Goal: Use online tool/utility

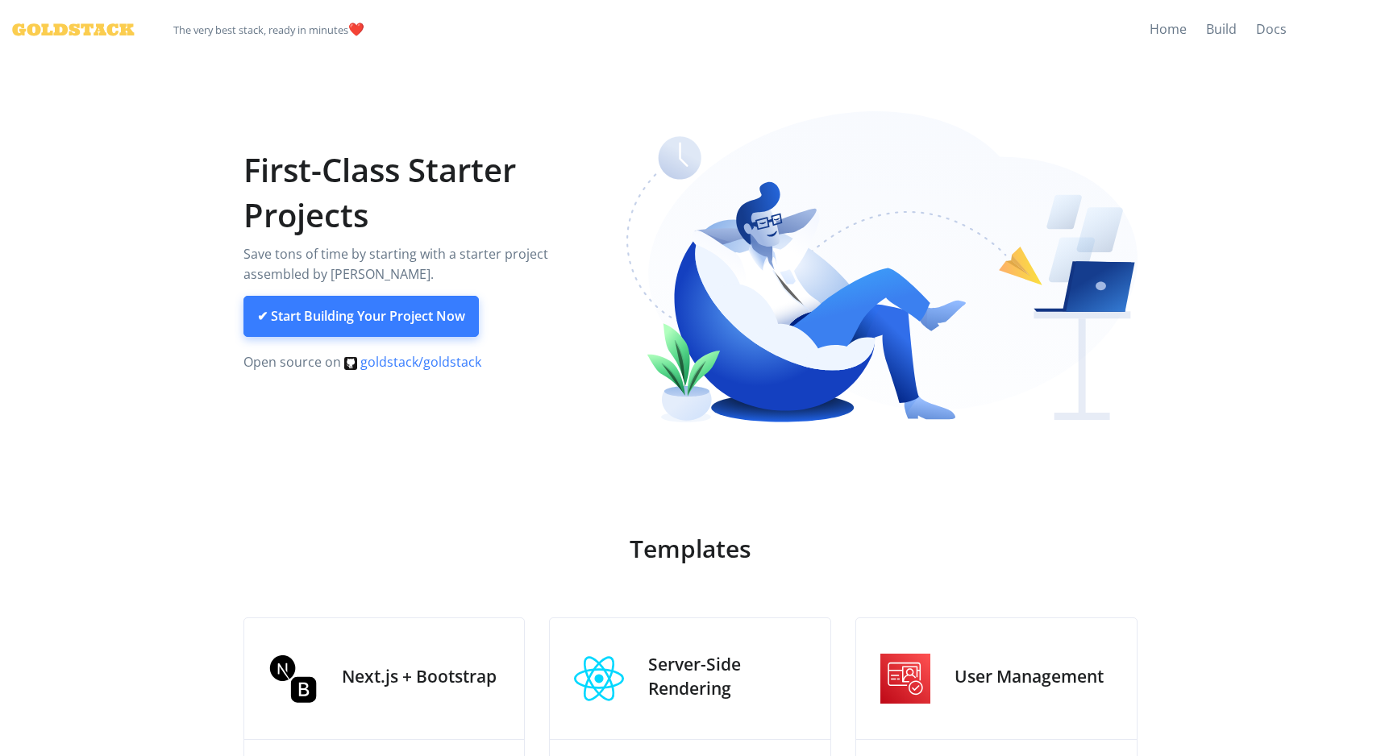
click at [355, 313] on link "✔ Start Building Your Project Now" at bounding box center [360, 317] width 235 height 42
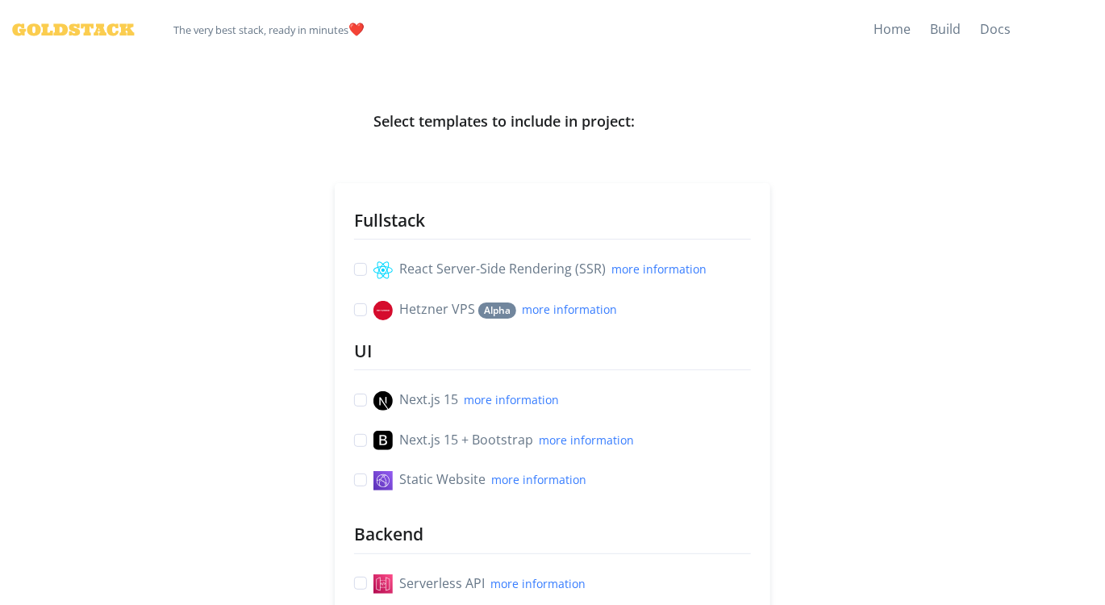
click at [373, 269] on label "React Server-Side Rendering (SSR) more information" at bounding box center [539, 269] width 333 height 21
click at [358, 269] on input "React Server-Side Rendering (SSR) more information" at bounding box center [360, 267] width 13 height 17
checkbox input "true"
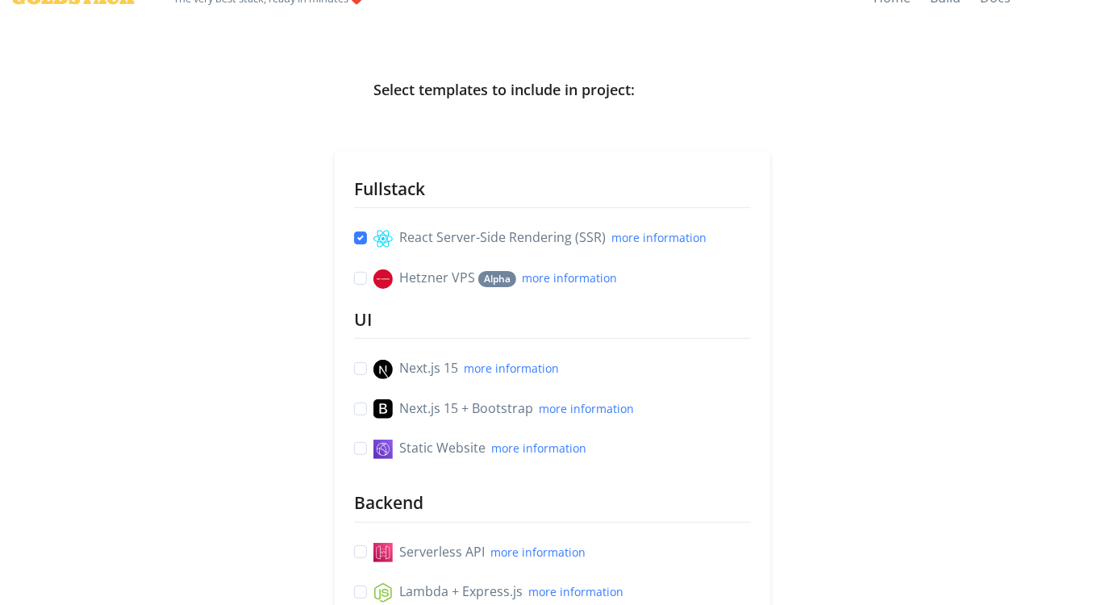
scroll to position [69, 0]
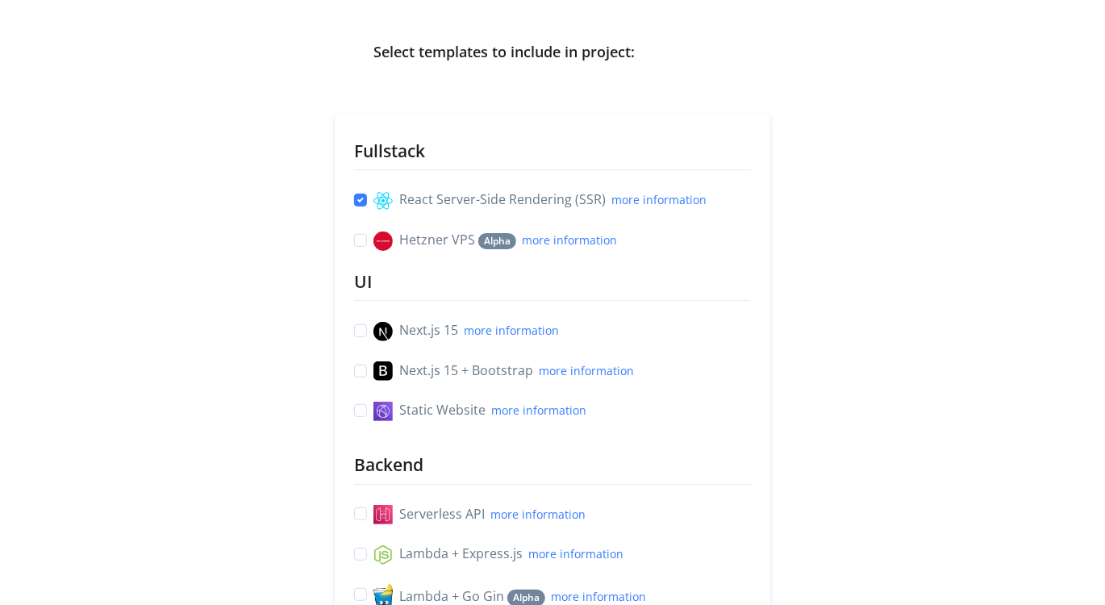
click at [373, 372] on label "Next.js 15 + Bootstrap more information" at bounding box center [503, 370] width 260 height 21
click at [360, 372] on input "Next.js 15 + Bootstrap more information" at bounding box center [360, 368] width 13 height 17
checkbox input "true"
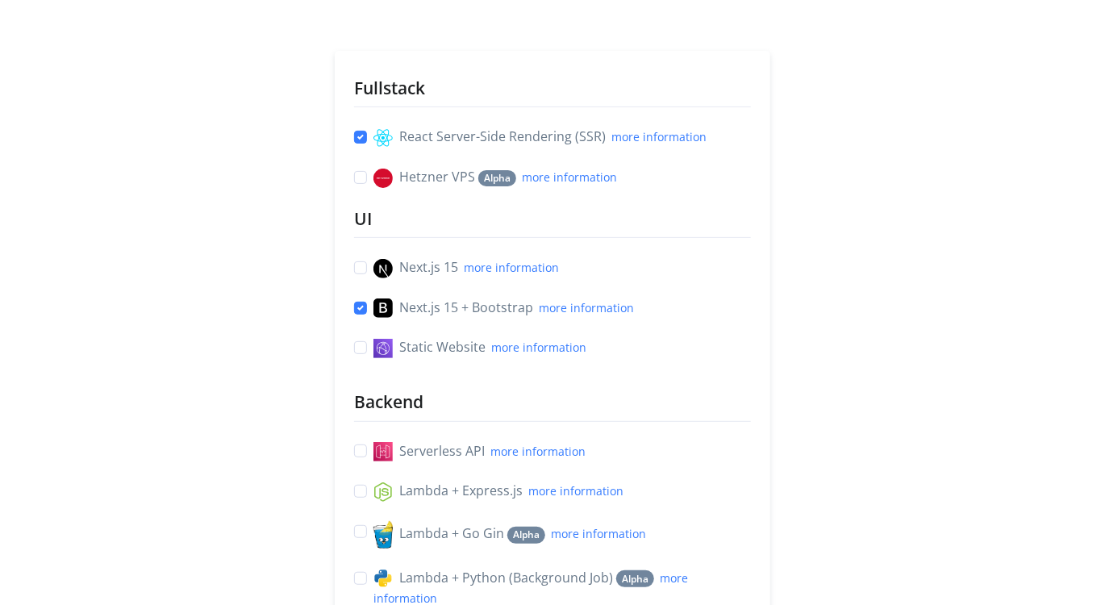
scroll to position [131, 0]
click at [360, 447] on div "Serverless API more information" at bounding box center [552, 452] width 397 height 21
click at [373, 455] on label "Serverless API more information" at bounding box center [479, 452] width 212 height 21
click at [360, 455] on input "Serverless API more information" at bounding box center [360, 450] width 13 height 17
checkbox input "true"
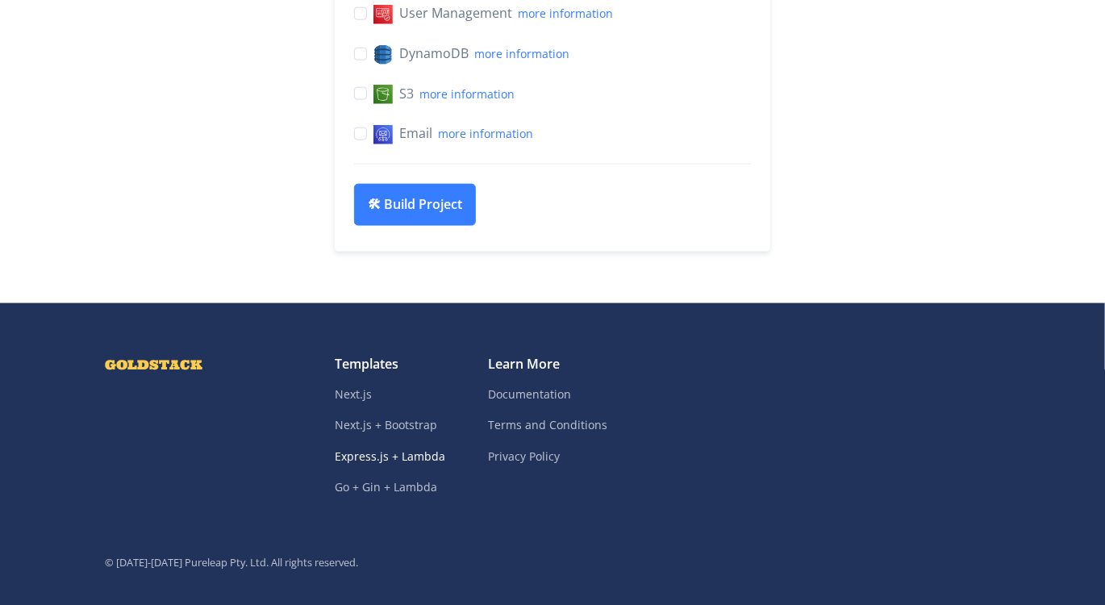
scroll to position [884, 0]
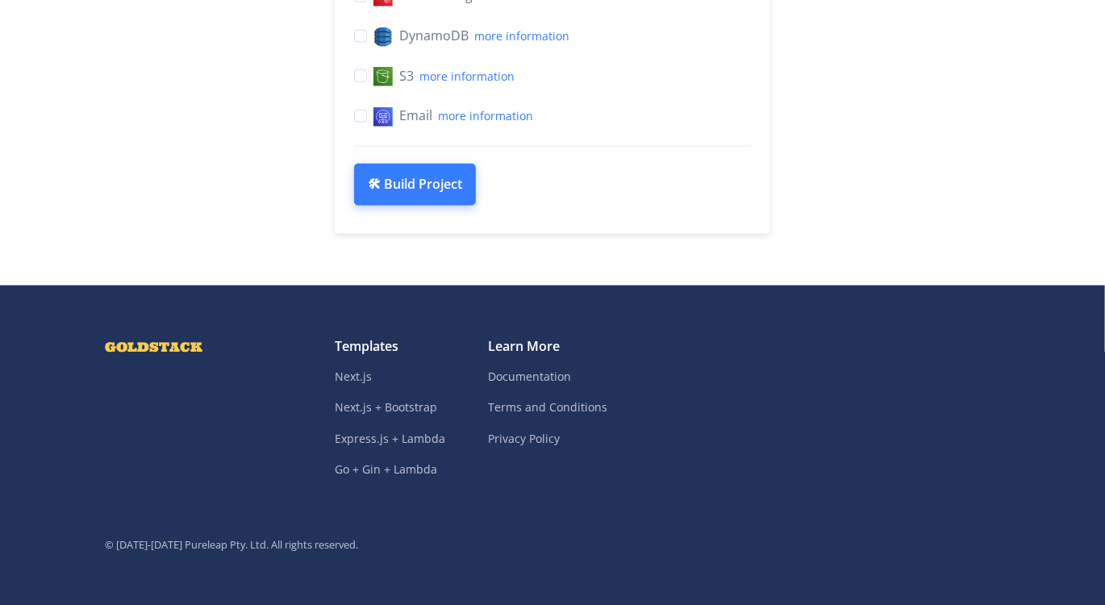
click at [399, 185] on button "🛠 Build Project" at bounding box center [415, 185] width 122 height 42
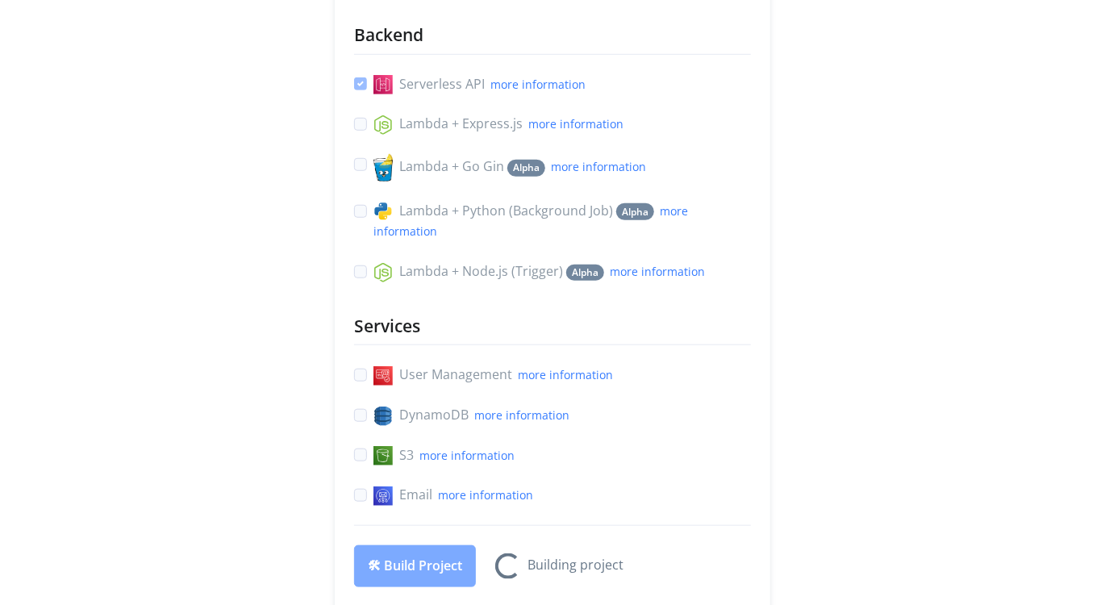
scroll to position [0, 0]
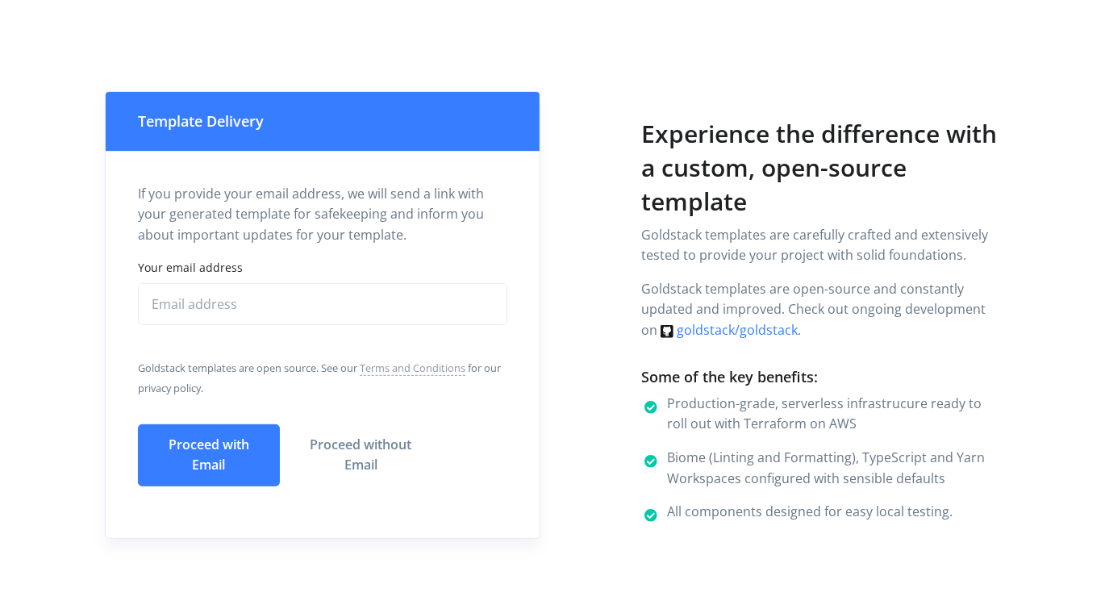
scroll to position [108, 0]
